Goal: Transaction & Acquisition: Book appointment/travel/reservation

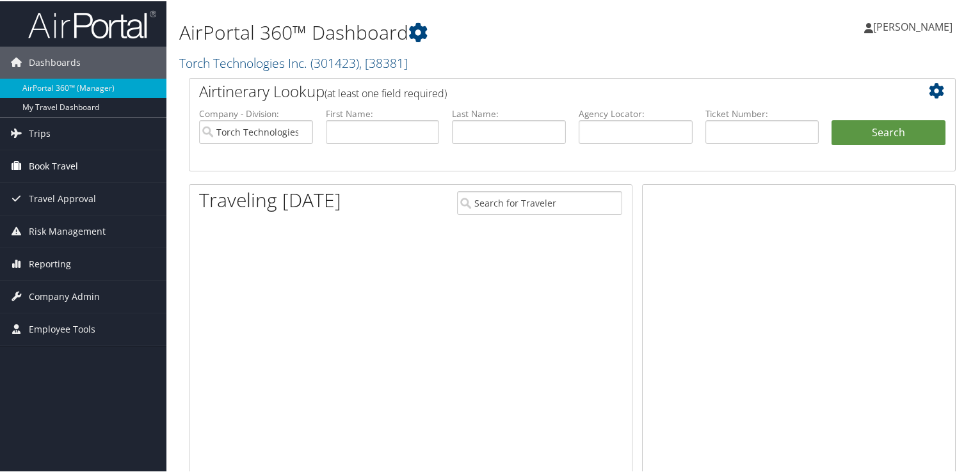
click at [56, 165] on span "Book Travel" at bounding box center [53, 165] width 49 height 32
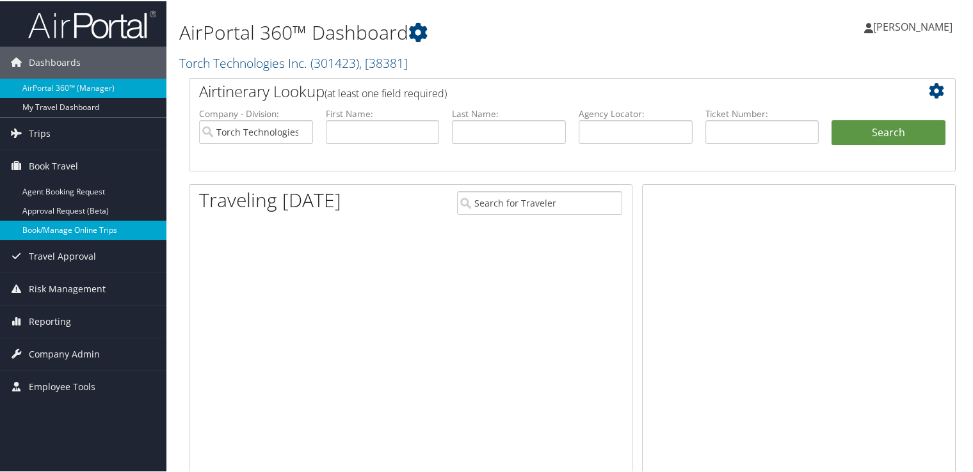
click at [63, 231] on link "Book/Manage Online Trips" at bounding box center [83, 229] width 166 height 19
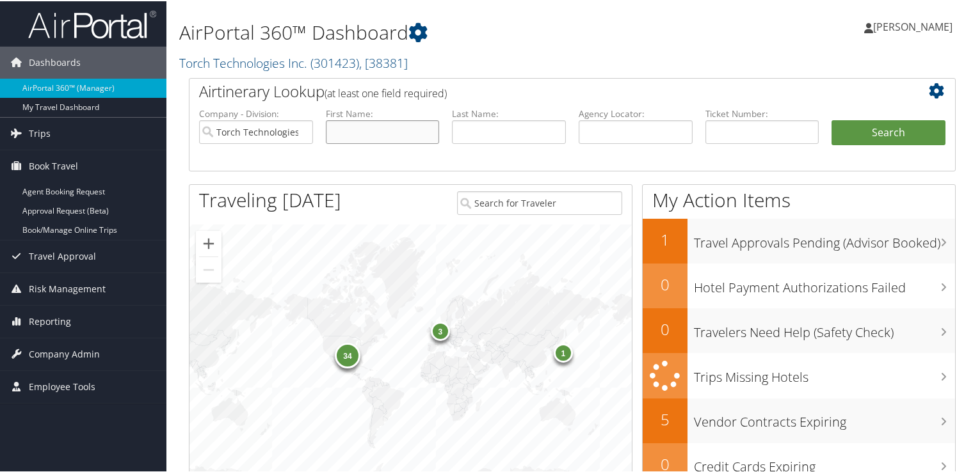
click at [387, 137] on input "text" at bounding box center [383, 131] width 114 height 24
type input "[PERSON_NAME]"
type input "napoleon"
click at [889, 137] on button "Search" at bounding box center [889, 132] width 114 height 26
